Goal: Navigation & Orientation: Find specific page/section

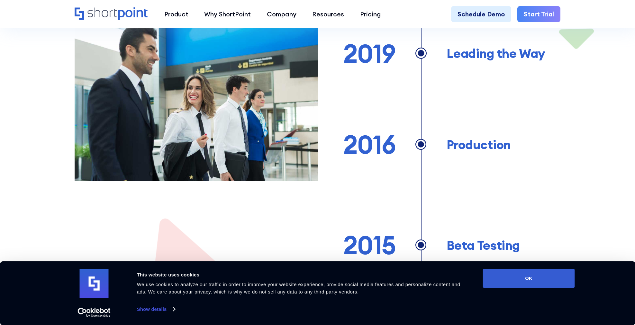
scroll to position [643, 0]
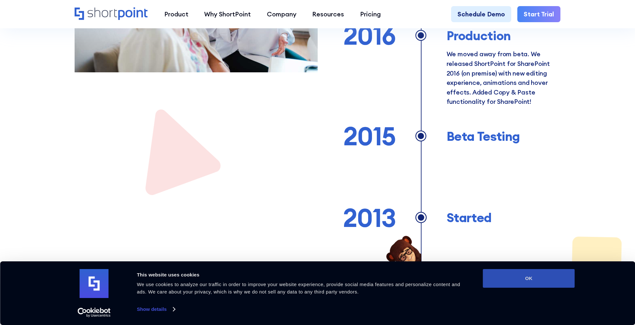
click at [515, 277] on button "OK" at bounding box center [529, 278] width 92 height 19
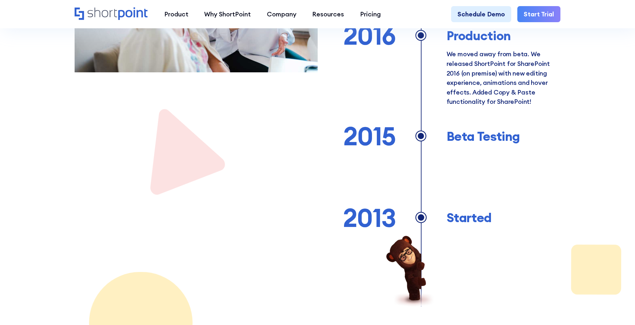
scroll to position [0, 0]
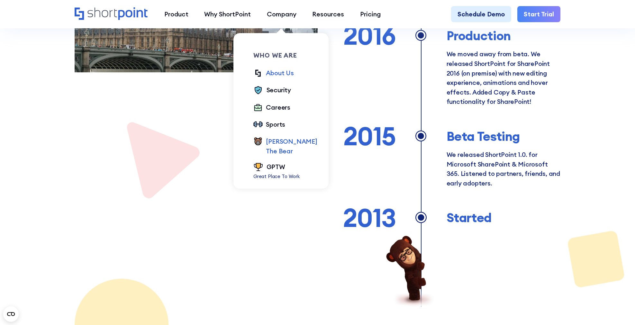
click at [274, 141] on div "[PERSON_NAME] The Bear" at bounding box center [291, 146] width 51 height 19
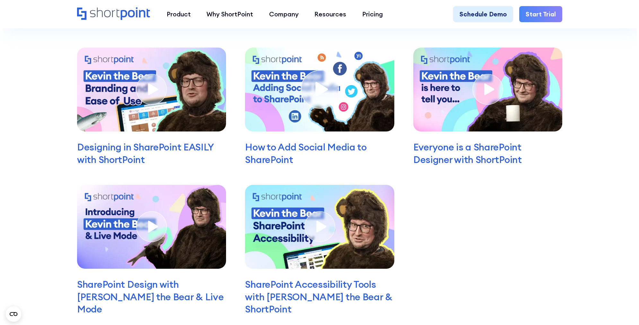
scroll to position [2222, 0]
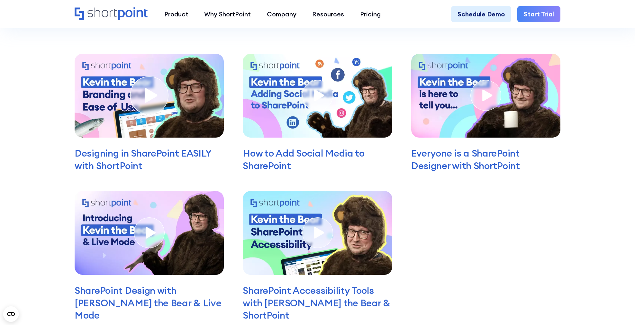
click at [158, 172] on p "Designing in SharePoint EASILY with ShortPoint" at bounding box center [149, 159] width 149 height 25
